Goal: Task Accomplishment & Management: Manage account settings

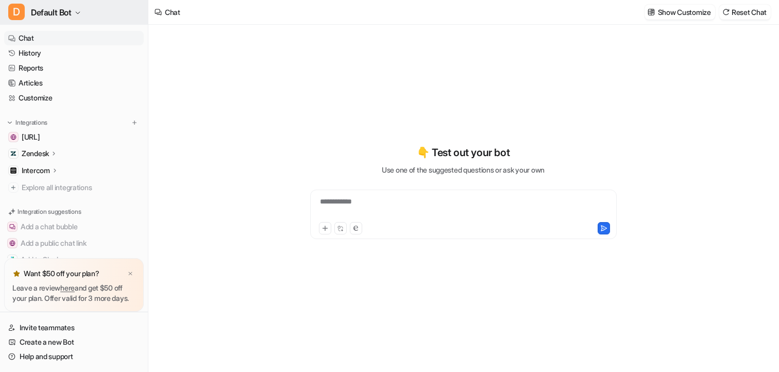
click at [34, 21] on button "D Default Bot" at bounding box center [74, 12] width 148 height 25
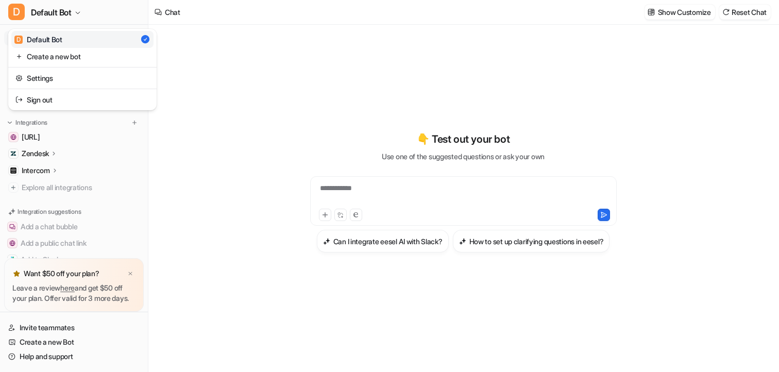
click at [222, 80] on div "**********" at bounding box center [389, 186] width 779 height 372
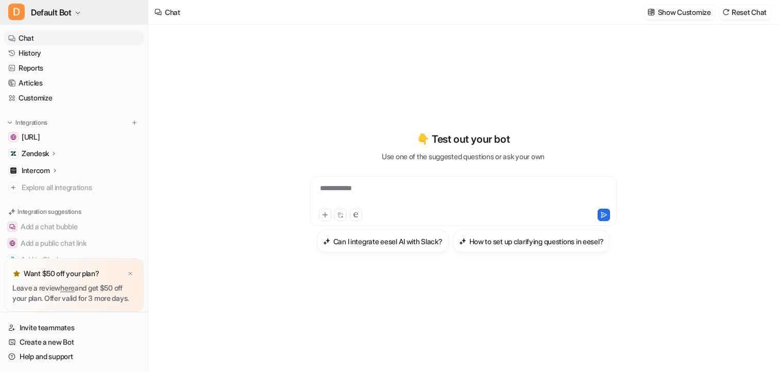
click at [72, 15] on span "Default Bot" at bounding box center [51, 12] width 41 height 14
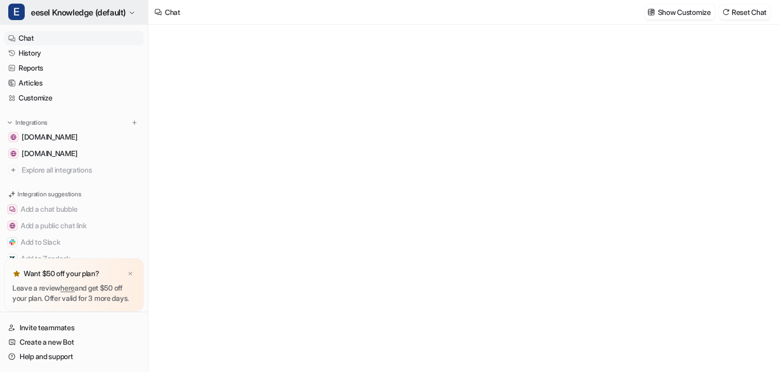
type textarea "**********"
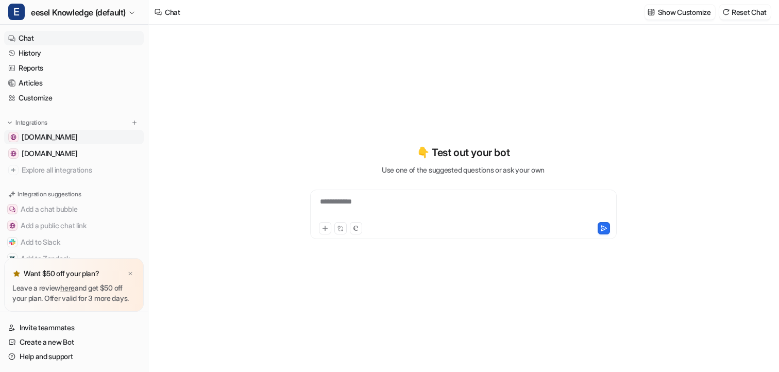
click at [46, 136] on span "help.tactiq.io" at bounding box center [50, 137] width 56 height 10
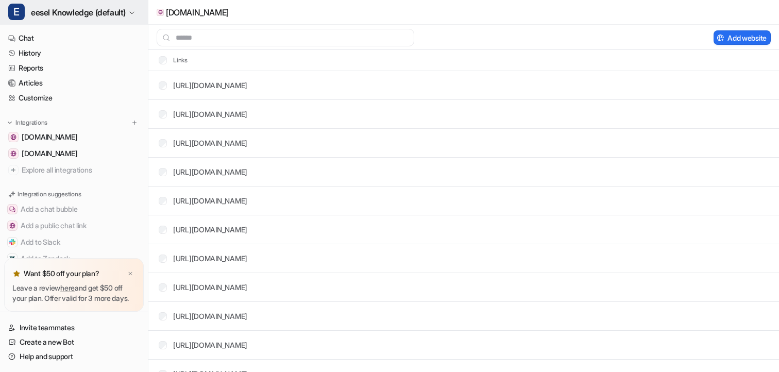
click at [76, 15] on span "eesel Knowledge (default)" at bounding box center [78, 12] width 95 height 14
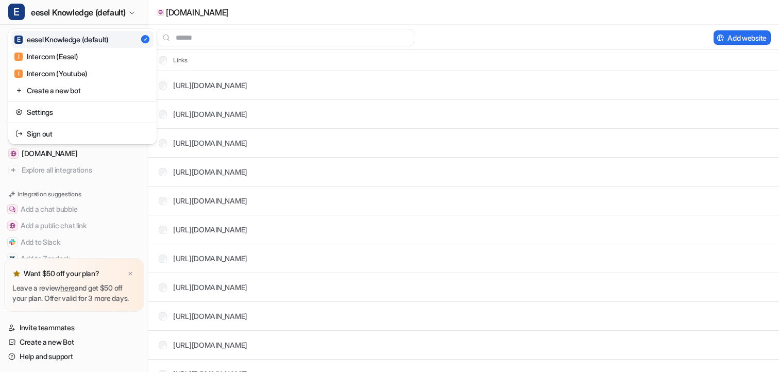
click at [326, 37] on div "E eesel Knowledge (default) E eesel Knowledge (default) I Intercom (Eesel) I In…" at bounding box center [389, 186] width 779 height 372
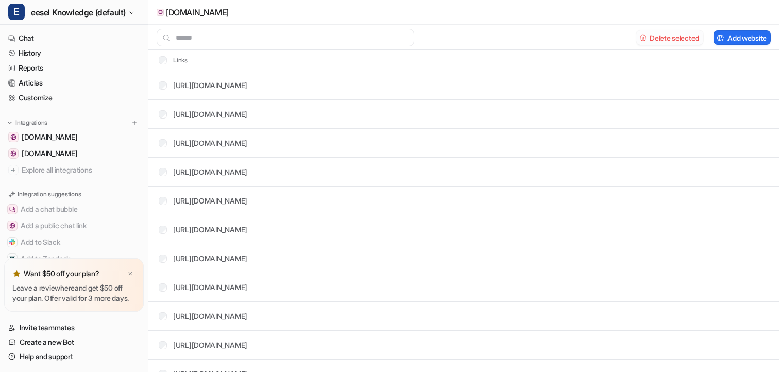
click at [657, 39] on button "Delete selected" at bounding box center [669, 37] width 67 height 14
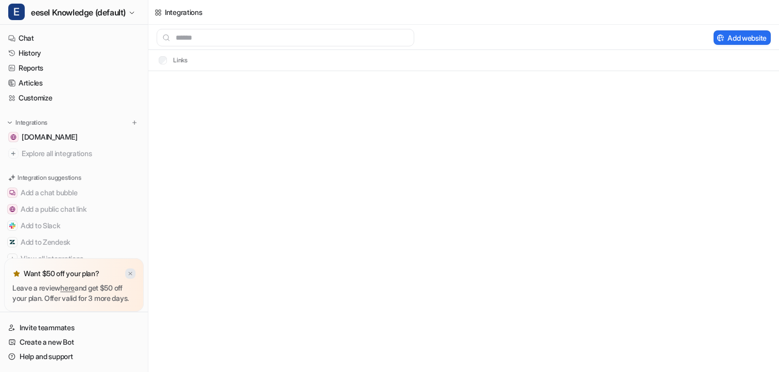
click at [129, 270] on img at bounding box center [130, 273] width 6 height 7
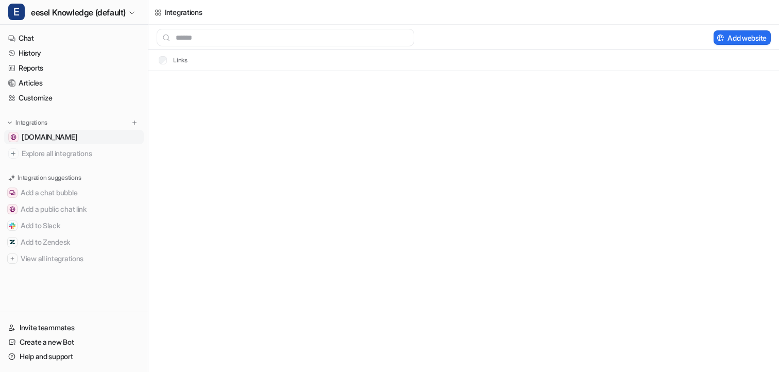
click at [53, 141] on link "tactiq.io" at bounding box center [74, 137] width 140 height 14
click at [653, 38] on button "Delete selected" at bounding box center [669, 37] width 67 height 14
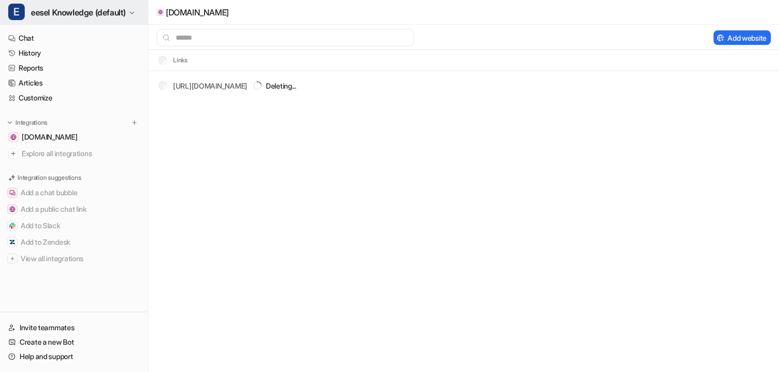
click at [74, 19] on span "eesel Knowledge (default)" at bounding box center [78, 12] width 95 height 14
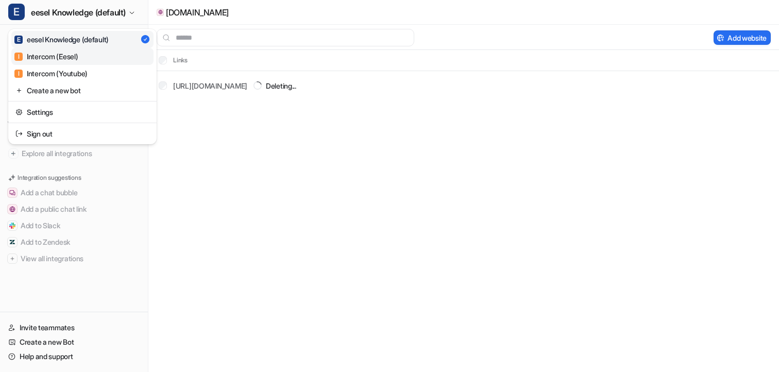
click at [66, 58] on div "I Intercom (Eesel)" at bounding box center [46, 56] width 64 height 11
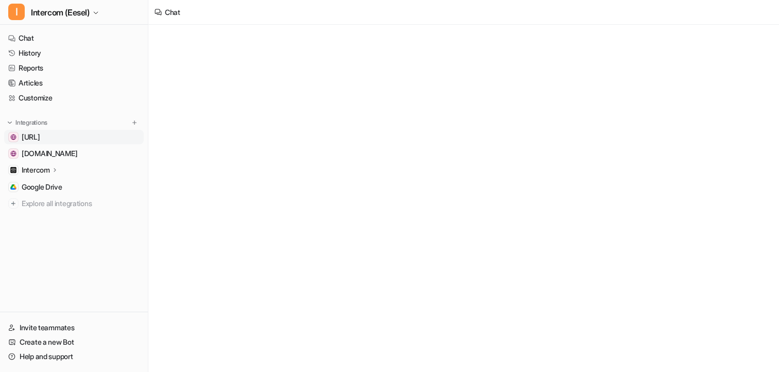
click at [40, 139] on span "dashboard.eesel.ai" at bounding box center [31, 137] width 19 height 10
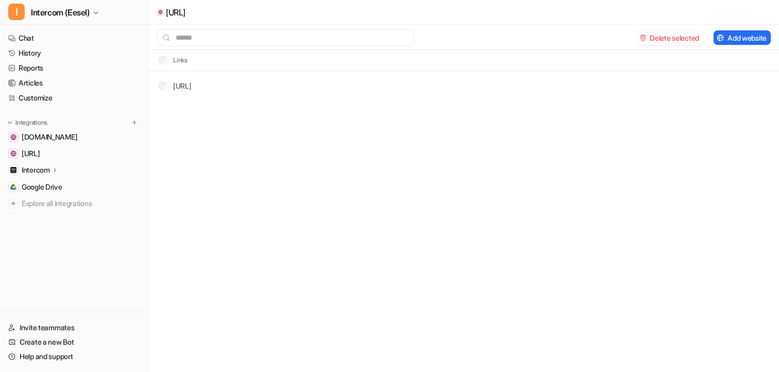
click at [658, 35] on button "Delete selected" at bounding box center [669, 37] width 67 height 14
click at [43, 141] on span "help.tactiq.io" at bounding box center [50, 137] width 56 height 10
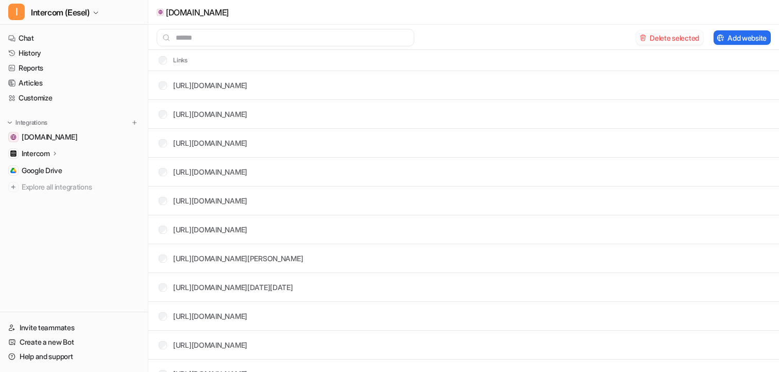
click at [684, 40] on button "Delete selected" at bounding box center [669, 37] width 67 height 14
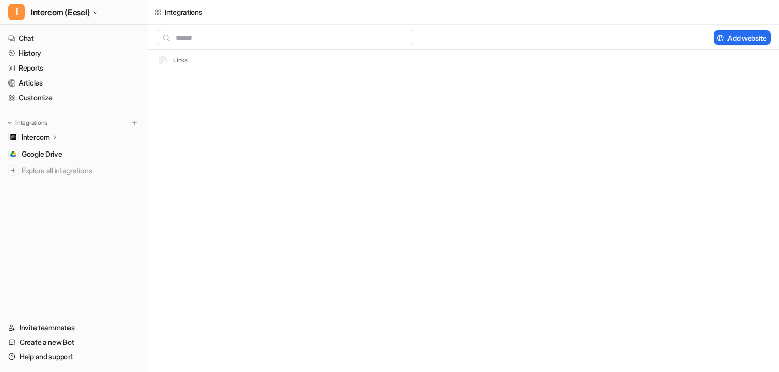
click at [58, 134] on icon at bounding box center [54, 137] width 7 height 8
click at [52, 170] on p "Sources" at bounding box center [43, 167] width 26 height 10
click at [52, 147] on p "Overview" at bounding box center [44, 152] width 31 height 10
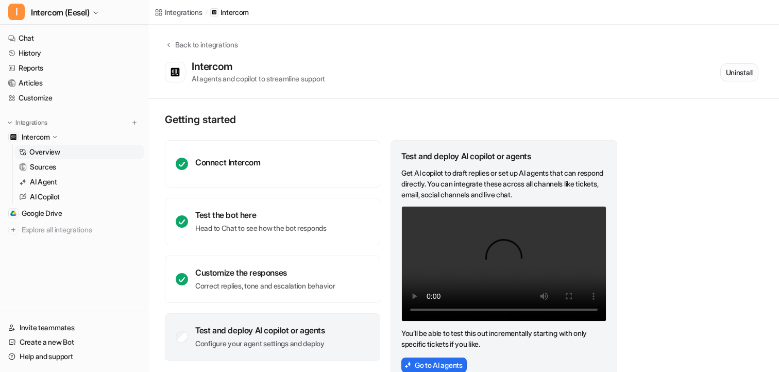
click at [730, 75] on button "Uninstall" at bounding box center [739, 72] width 38 height 18
click at [49, 172] on link "Sources" at bounding box center [79, 167] width 129 height 14
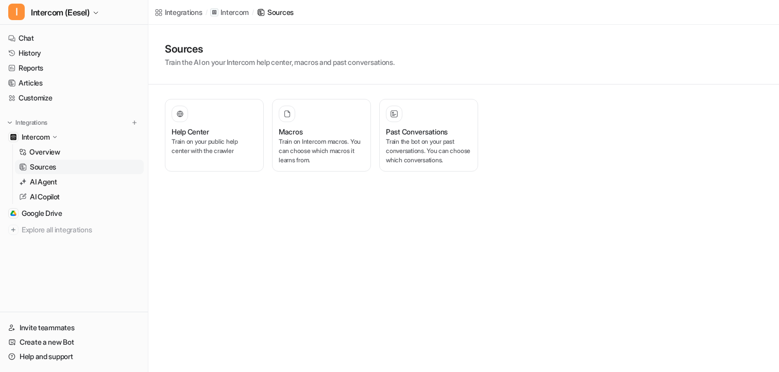
click at [55, 160] on link "Sources" at bounding box center [79, 167] width 129 height 14
click at [56, 152] on p "Overview" at bounding box center [44, 152] width 31 height 10
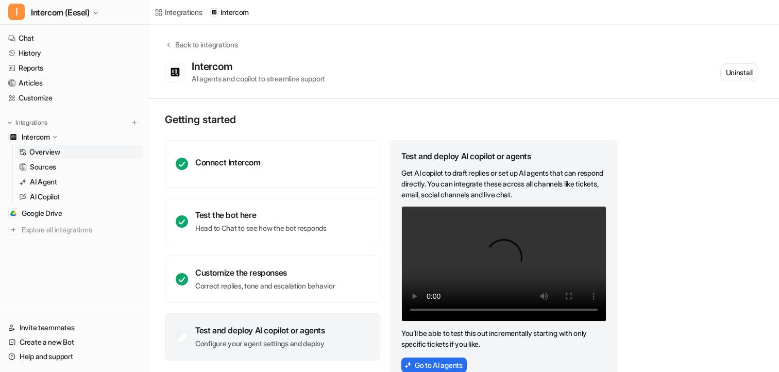
click at [743, 78] on button "Uninstall" at bounding box center [739, 72] width 38 height 18
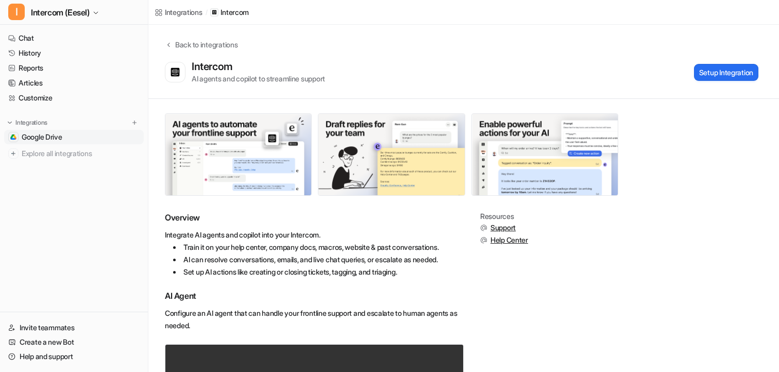
click at [47, 133] on span "Google Drive" at bounding box center [42, 137] width 41 height 10
click at [67, 135] on link "Google Drive" at bounding box center [74, 137] width 140 height 14
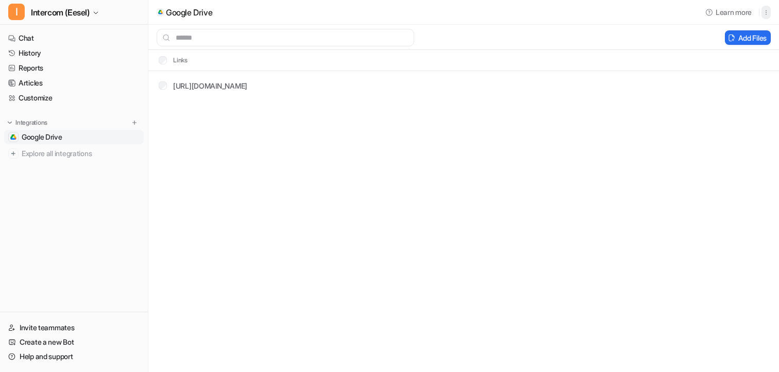
click at [768, 10] on icon "button" at bounding box center [765, 12] width 7 height 7
click at [687, 39] on span "Delete" at bounding box center [685, 34] width 21 height 11
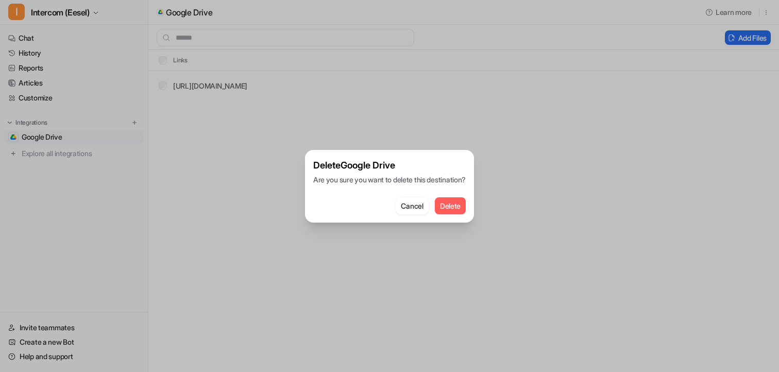
click at [456, 204] on button "Delete" at bounding box center [450, 205] width 31 height 17
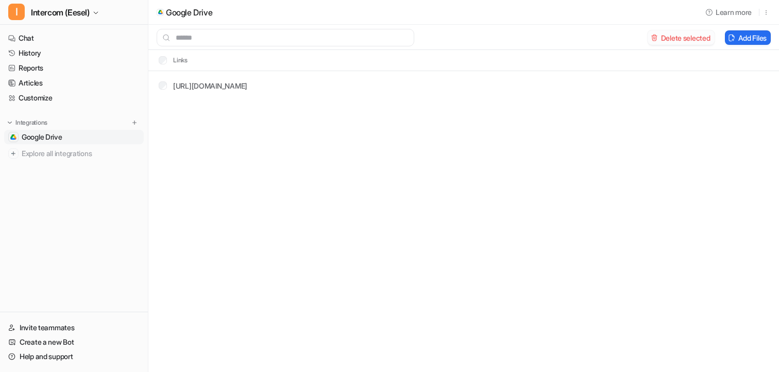
click at [695, 41] on button "Delete selected" at bounding box center [680, 37] width 67 height 14
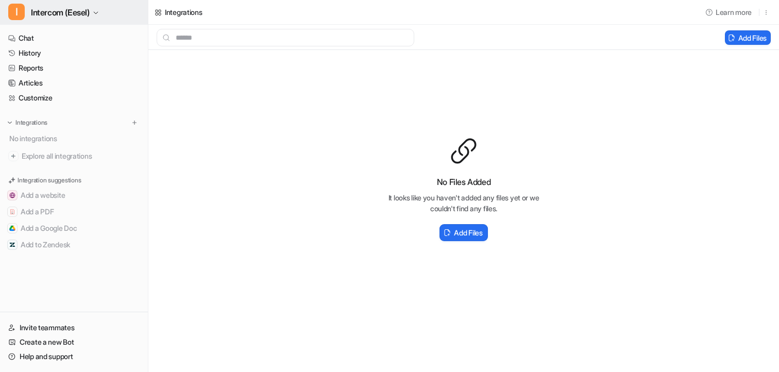
click at [94, 21] on button "I Intercom (Eesel)" at bounding box center [74, 12] width 148 height 25
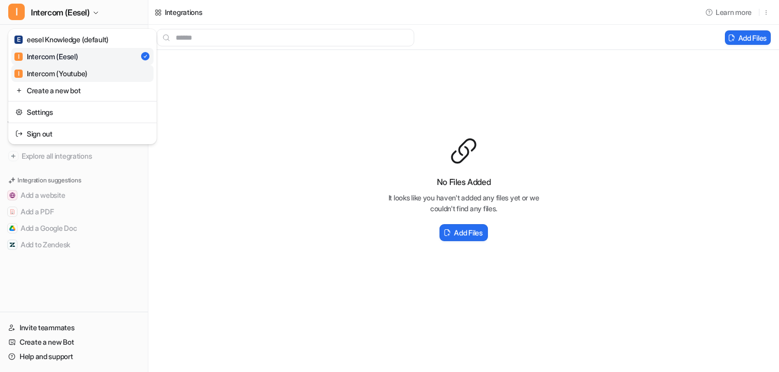
click at [67, 77] on div "I Intercom (Youtube)" at bounding box center [50, 73] width 73 height 11
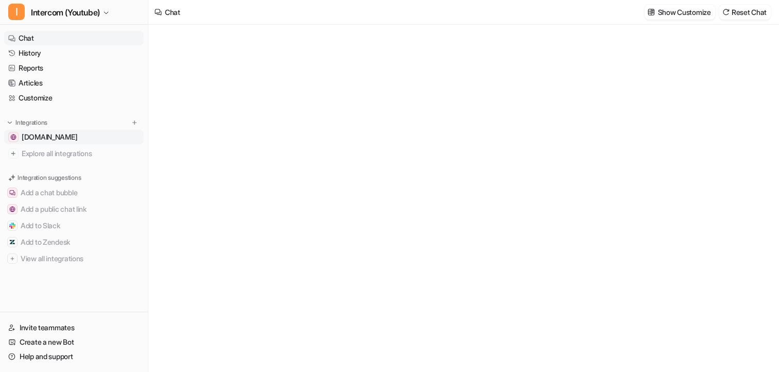
type textarea "**********"
click at [57, 137] on span "help.tactiq.io" at bounding box center [50, 137] width 56 height 10
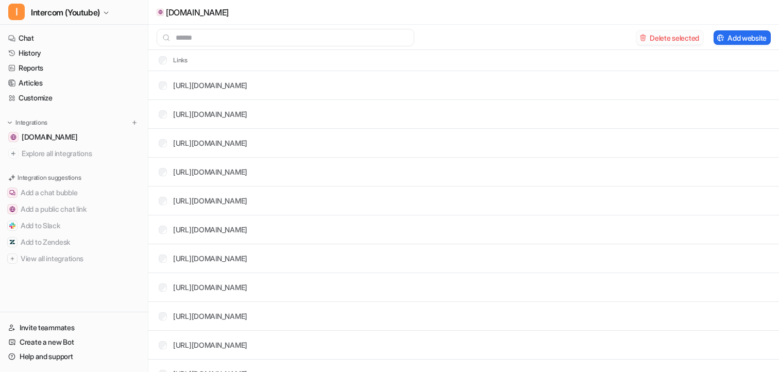
click at [667, 32] on button "Delete selected" at bounding box center [669, 37] width 67 height 14
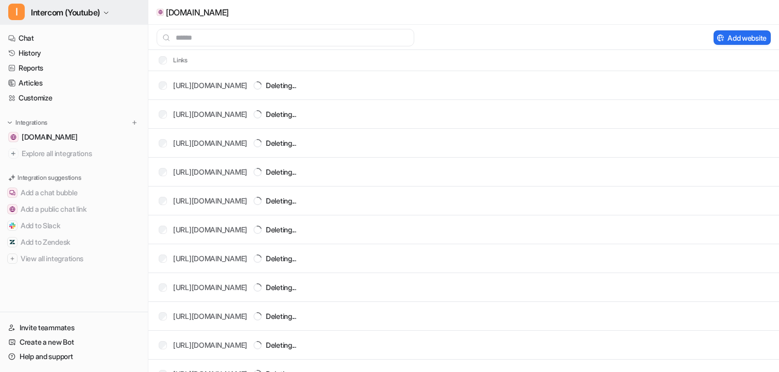
click at [61, 11] on span "Intercom (Youtube)" at bounding box center [65, 12] width 69 height 14
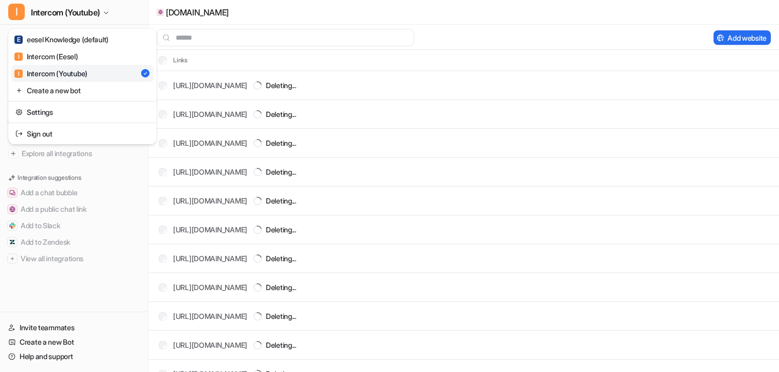
click at [269, 24] on div "I Intercom (Youtube) E eesel Knowledge (default) I Intercom (Eesel) I Intercom …" at bounding box center [389, 186] width 779 height 372
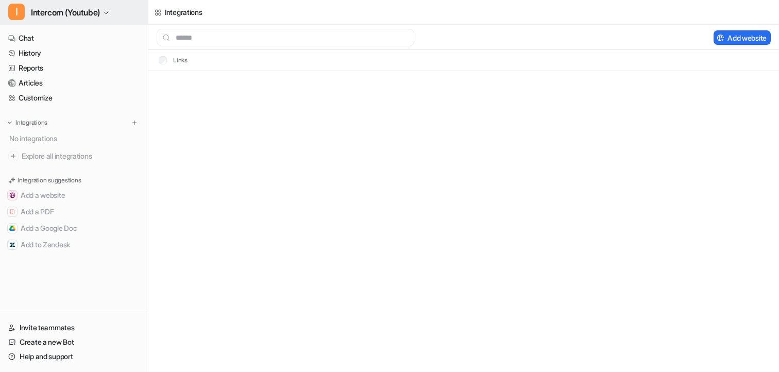
click at [74, 15] on span "Intercom (Youtube)" at bounding box center [65, 12] width 69 height 14
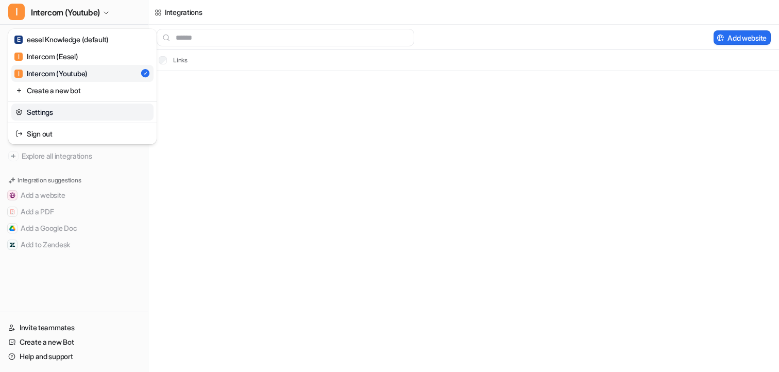
click at [56, 112] on link "Settings" at bounding box center [82, 112] width 142 height 17
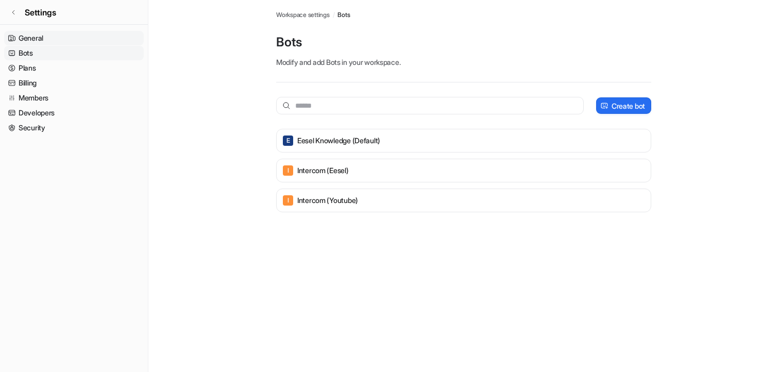
click at [36, 36] on link "General" at bounding box center [74, 38] width 140 height 14
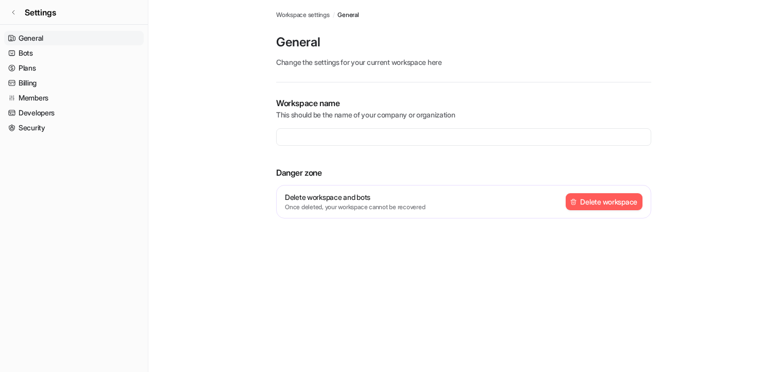
type input "**********"
click at [589, 200] on button "Delete workspace" at bounding box center [604, 201] width 77 height 17
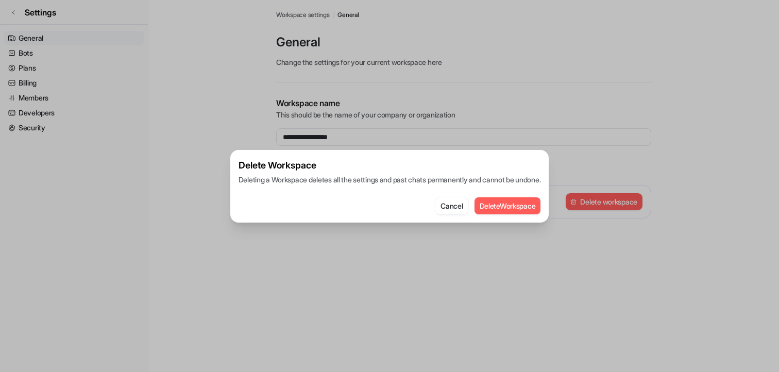
click at [510, 211] on button "Delete Workspace" at bounding box center [507, 205] width 66 height 17
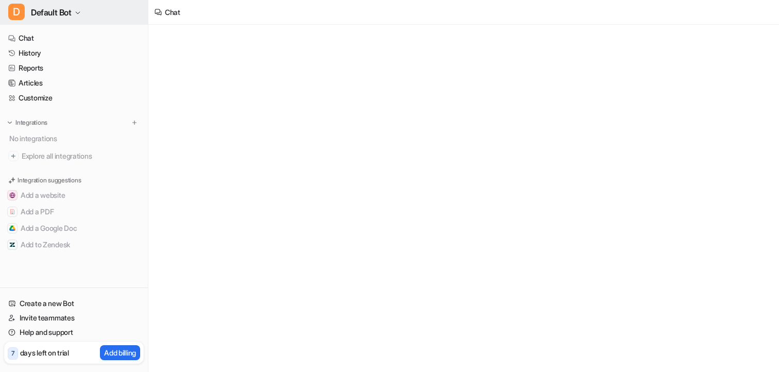
click at [66, 16] on span "Default Bot" at bounding box center [51, 12] width 41 height 14
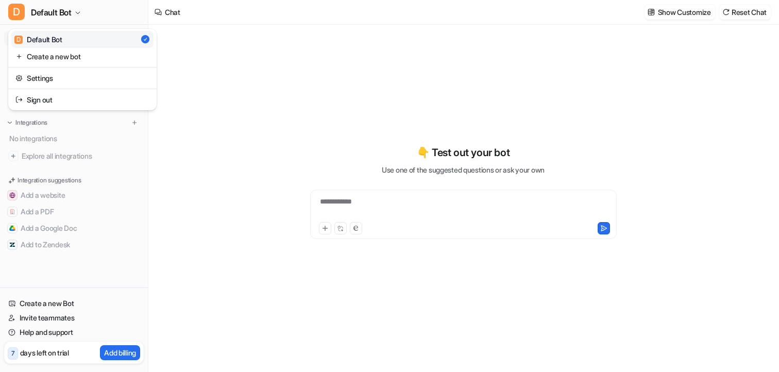
click at [236, 41] on div "**********" at bounding box center [389, 186] width 779 height 372
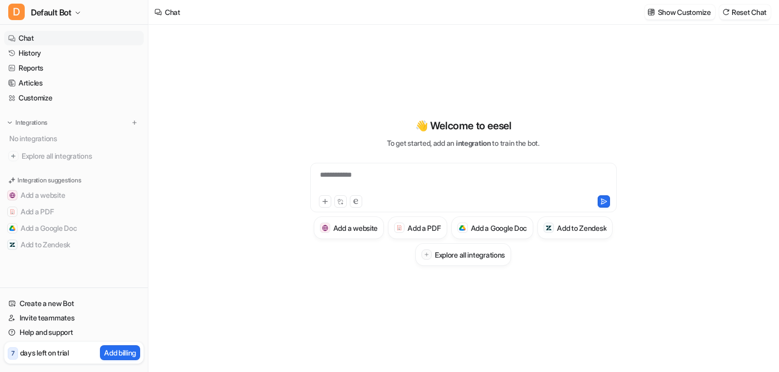
type textarea "**********"
click at [42, 55] on link "History" at bounding box center [74, 53] width 140 height 14
click at [42, 49] on link "History" at bounding box center [74, 53] width 140 height 14
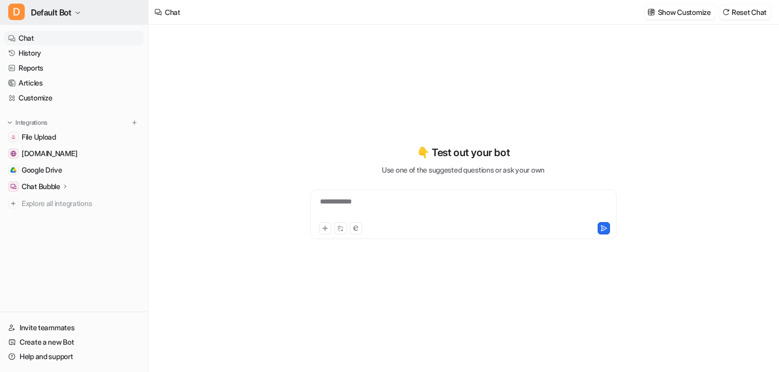
type textarea "**********"
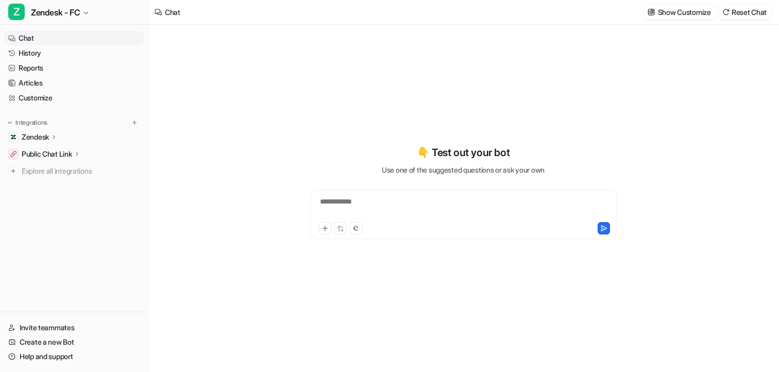
type textarea "**********"
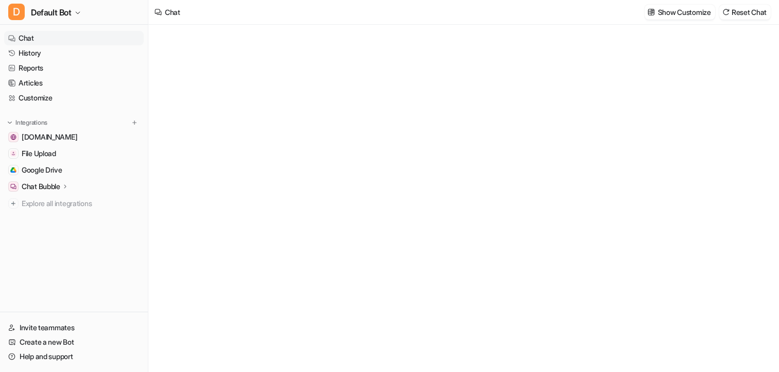
type textarea "**********"
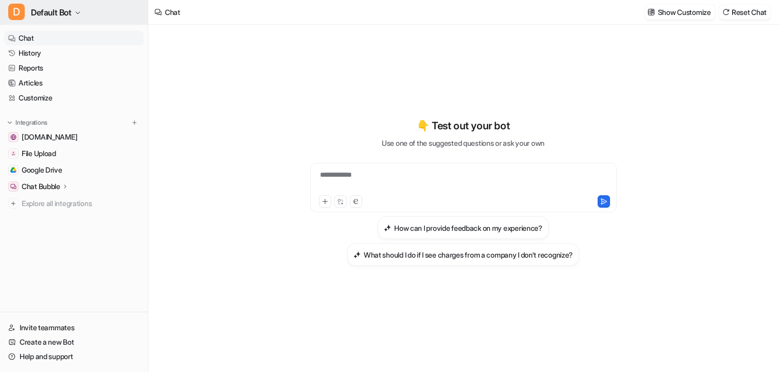
click at [40, 14] on span "Default Bot" at bounding box center [51, 12] width 41 height 14
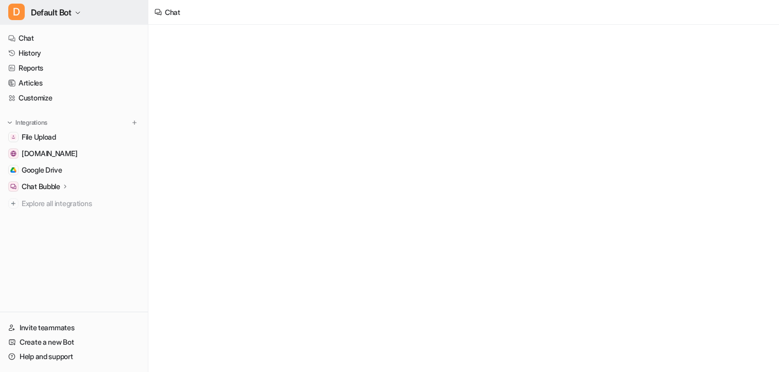
click at [49, 20] on button "D Default Bot" at bounding box center [74, 12] width 148 height 25
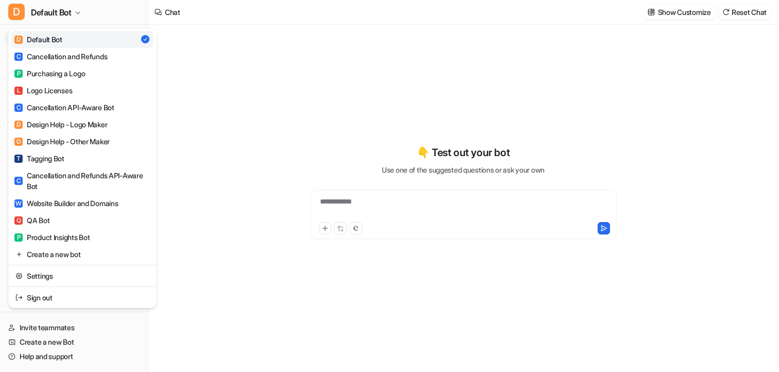
click at [67, 272] on link "Settings" at bounding box center [82, 275] width 142 height 17
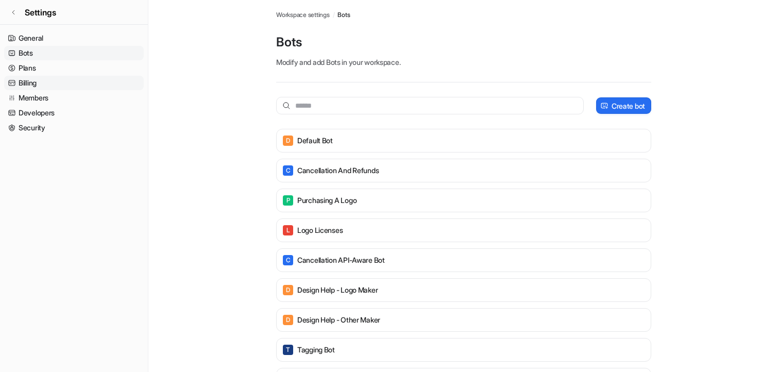
click at [33, 90] on link "Billing" at bounding box center [74, 83] width 140 height 14
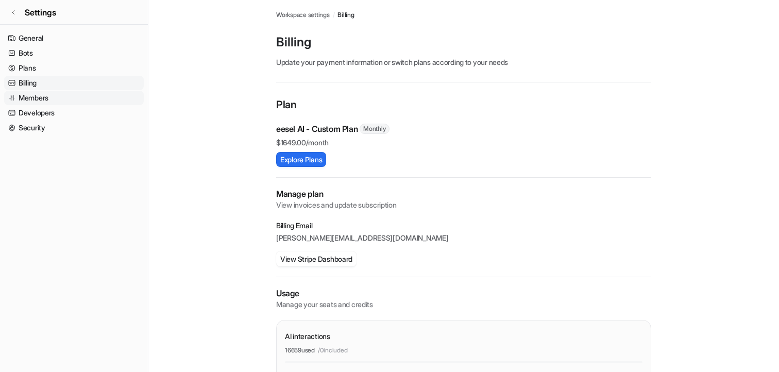
click at [33, 94] on link "Members" at bounding box center [74, 98] width 140 height 14
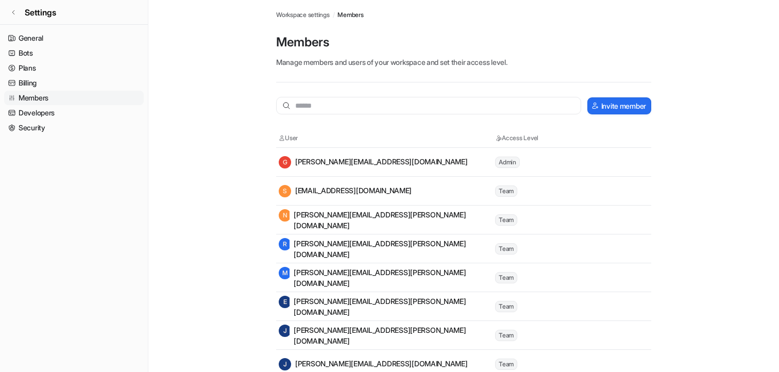
click at [237, 212] on main "Workspace settings / Members Members Manage members and users of your workspace…" at bounding box center [463, 362] width 630 height 725
